Goal: Information Seeking & Learning: Learn about a topic

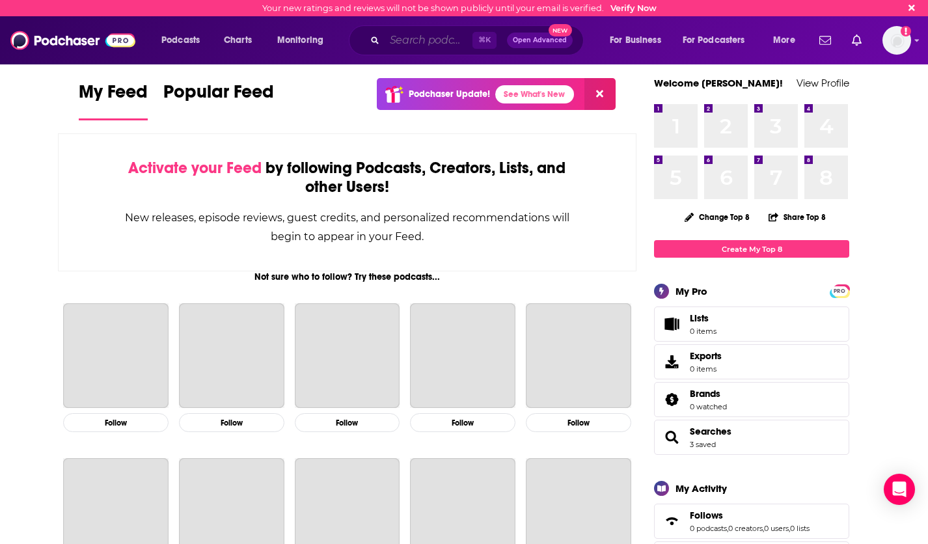
click at [389, 38] on input "Search podcasts, credits, & more..." at bounding box center [429, 40] width 88 height 21
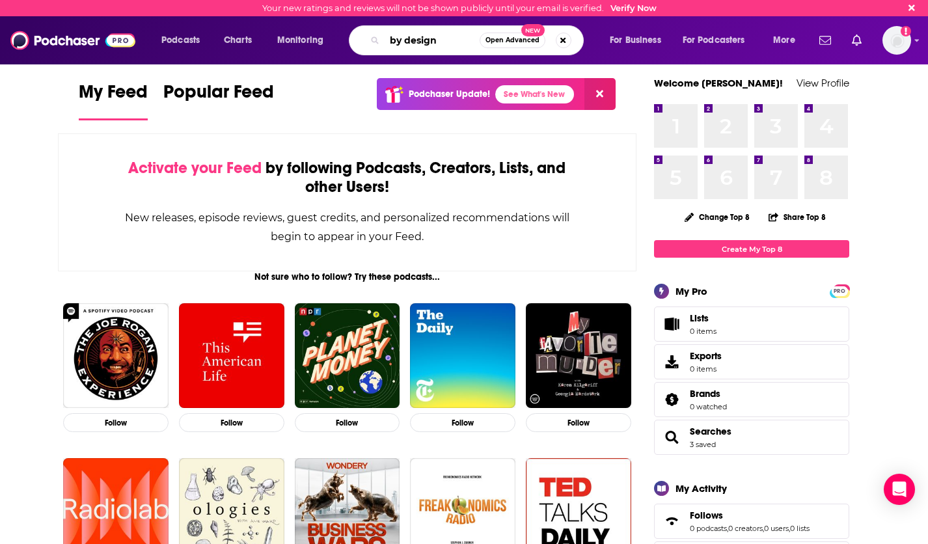
type input "by design"
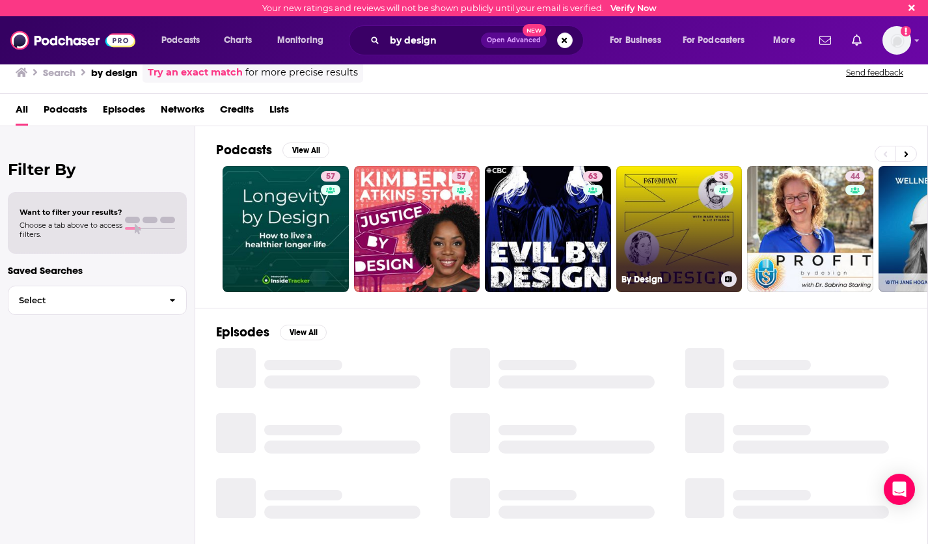
click at [690, 235] on link "35 By Design" at bounding box center [680, 229] width 126 height 126
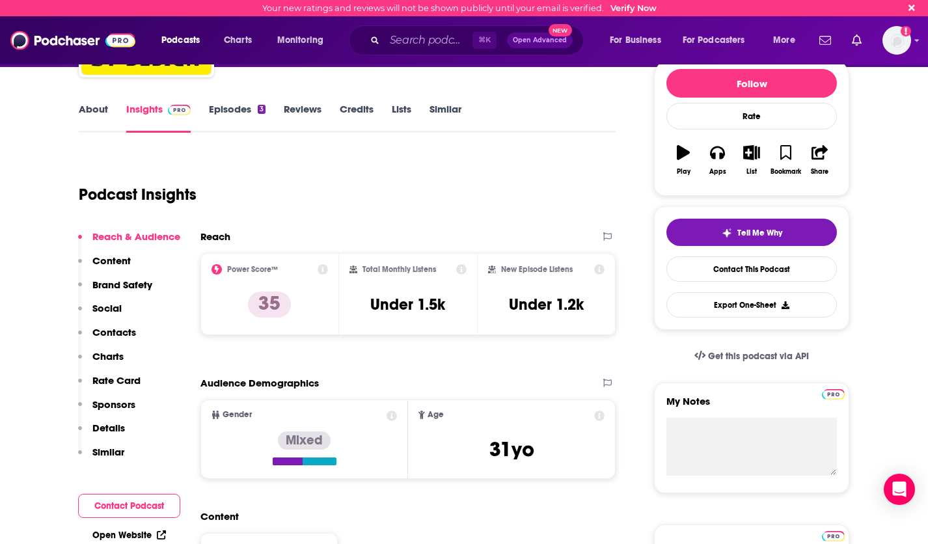
click at [114, 426] on p "Details" at bounding box center [108, 428] width 33 height 12
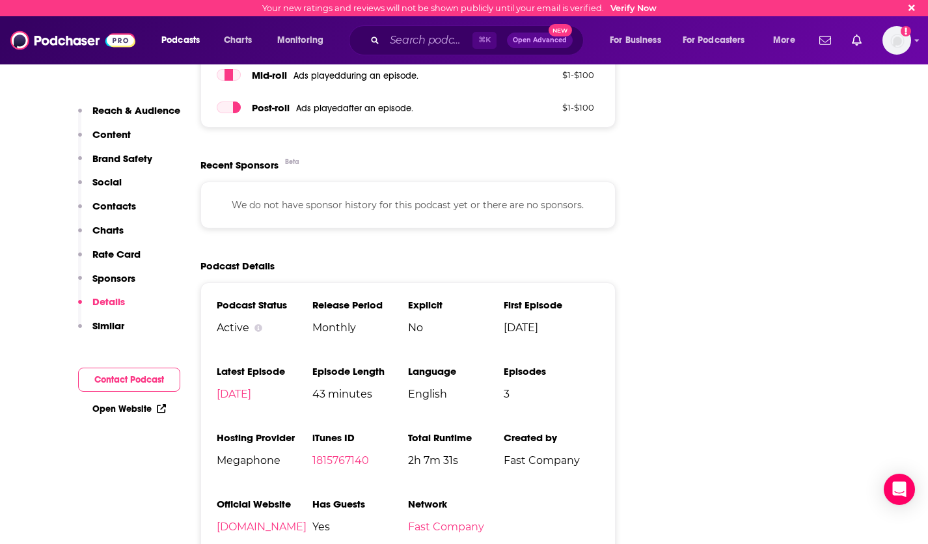
scroll to position [1604, 0]
